Goal: Task Accomplishment & Management: Manage account settings

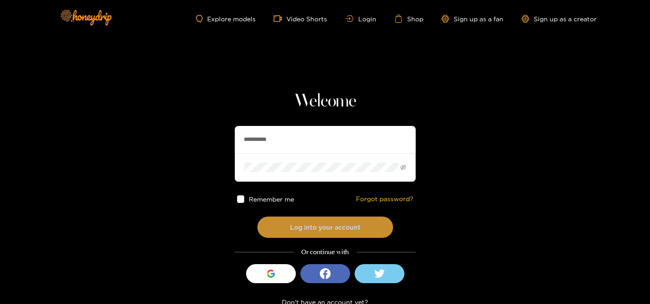
click at [299, 231] on button "Log into your account" at bounding box center [325, 226] width 136 height 21
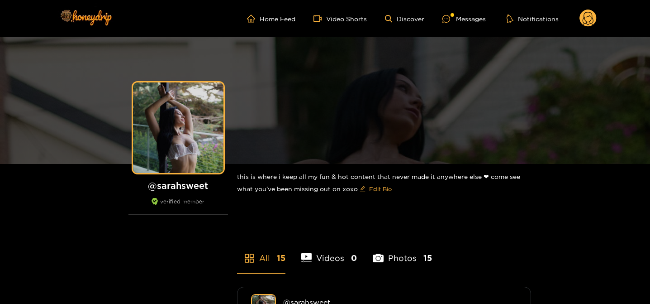
click at [592, 17] on circle at bounding box center [588, 18] width 17 height 17
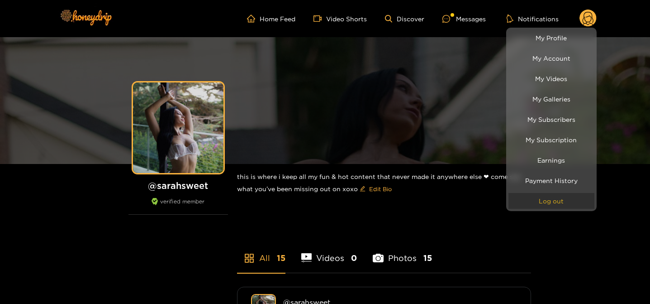
click at [538, 198] on button "Log out" at bounding box center [552, 201] width 86 height 16
